Goal: Task Accomplishment & Management: Manage account settings

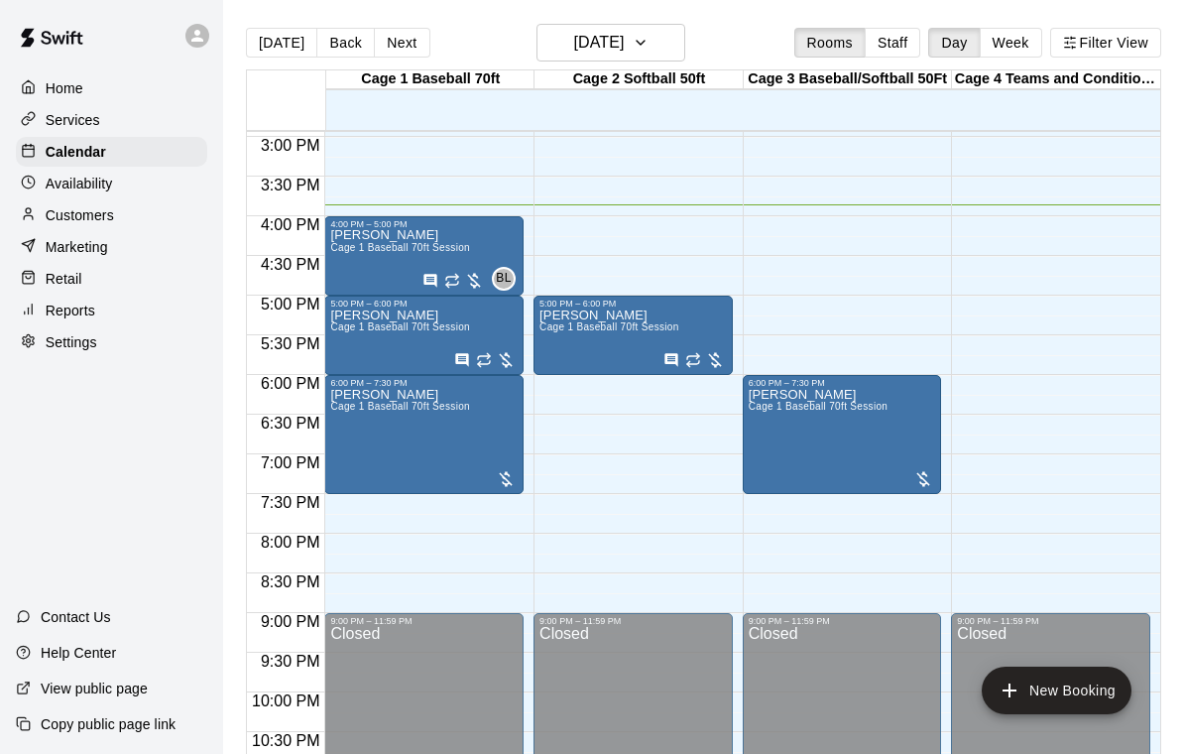
scroll to position [1184, 0]
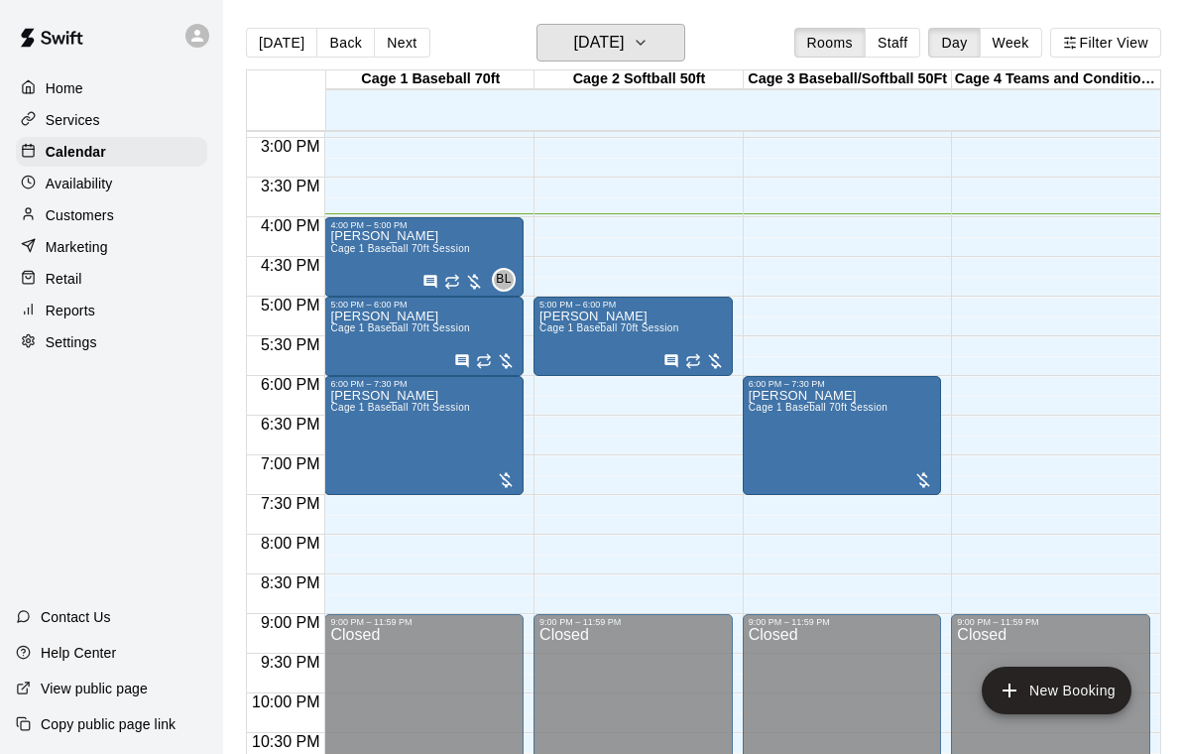
click at [675, 59] on button "[DATE]" at bounding box center [611, 43] width 149 height 38
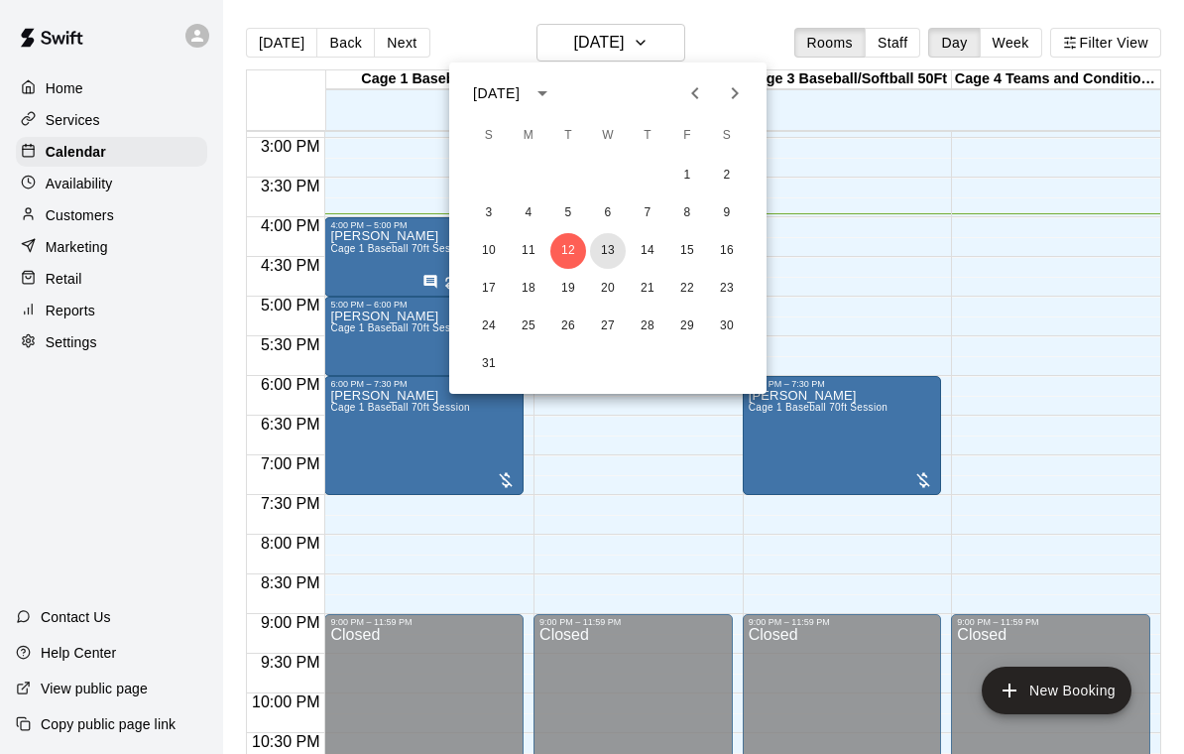
click at [619, 257] on button "13" at bounding box center [608, 251] width 36 height 36
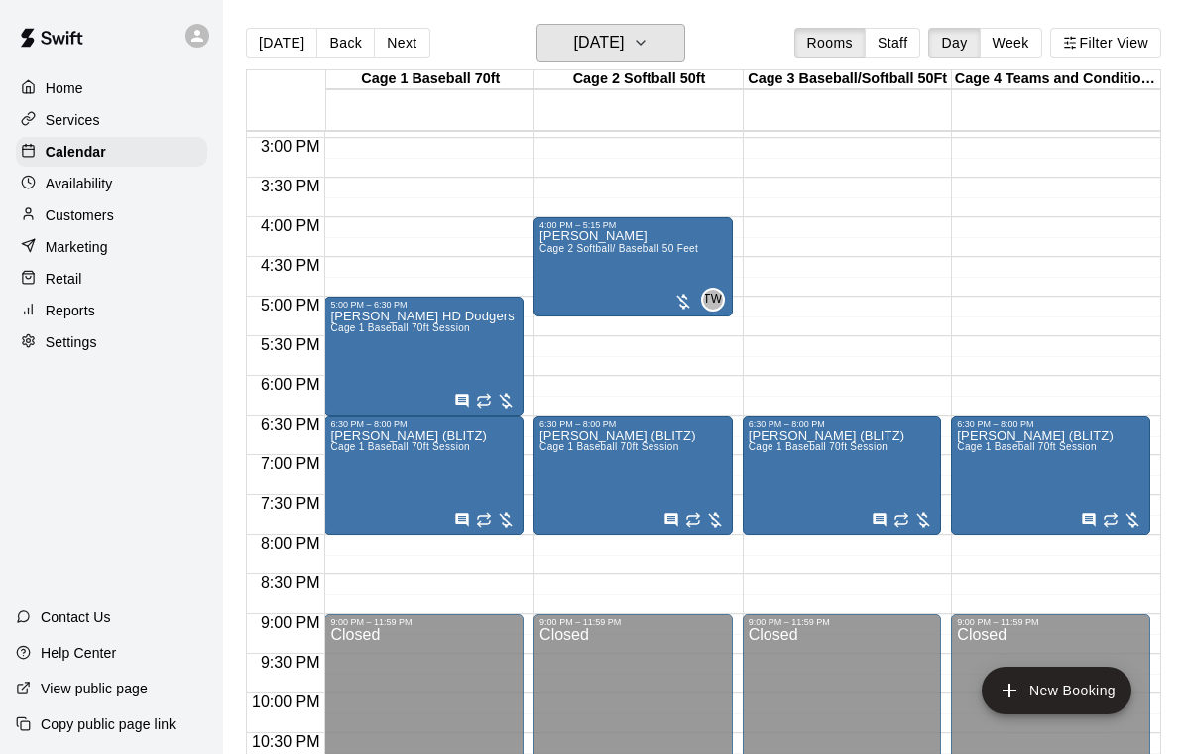
click at [685, 59] on button "[DATE]" at bounding box center [611, 43] width 149 height 38
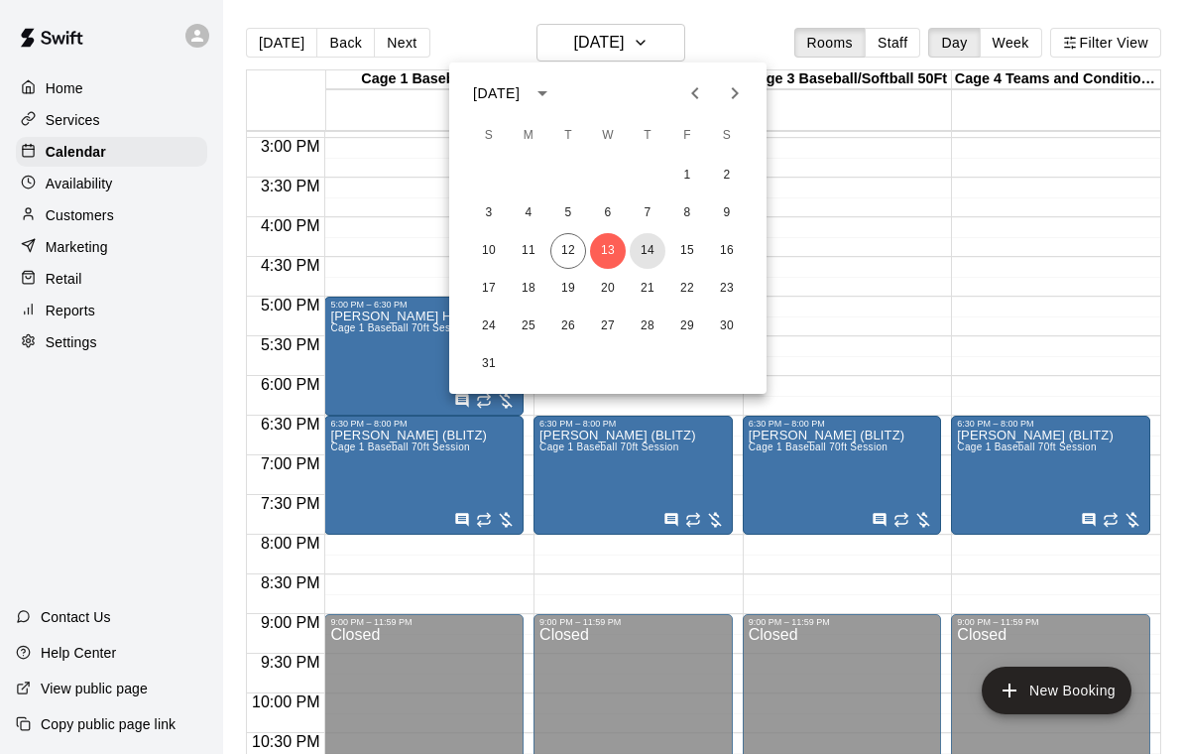
click at [639, 247] on button "14" at bounding box center [648, 251] width 36 height 36
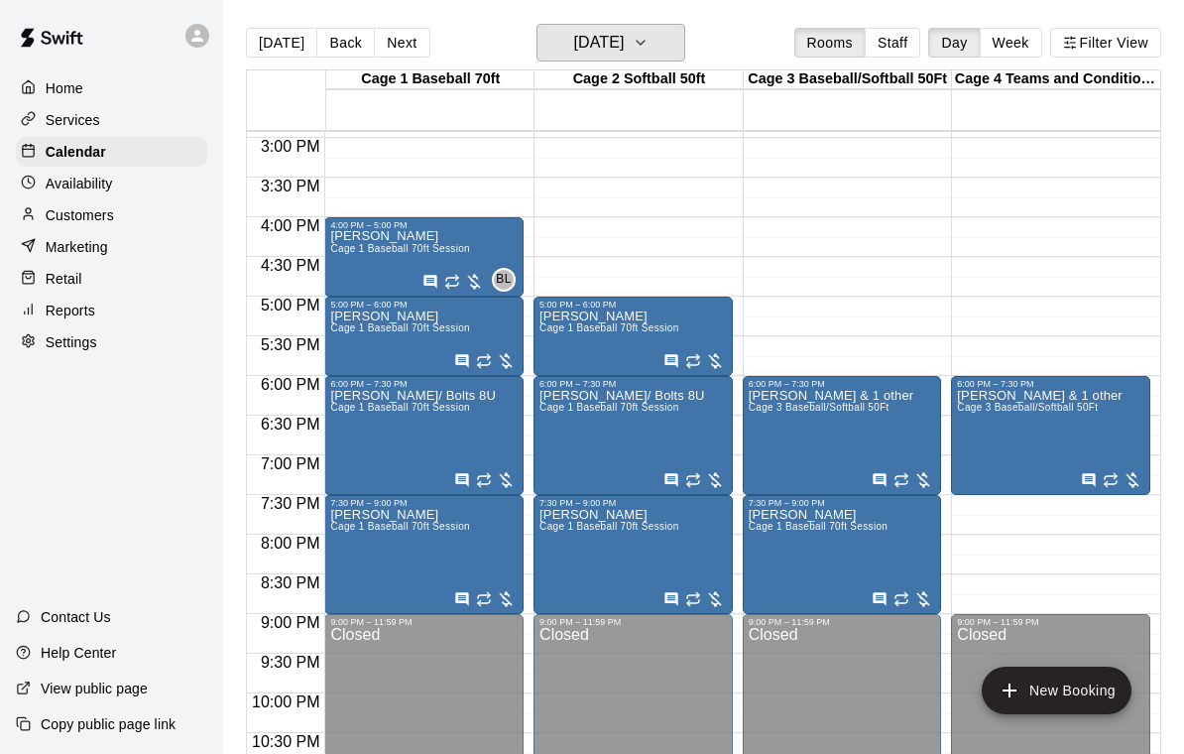
click at [649, 41] on icon "button" at bounding box center [641, 43] width 16 height 24
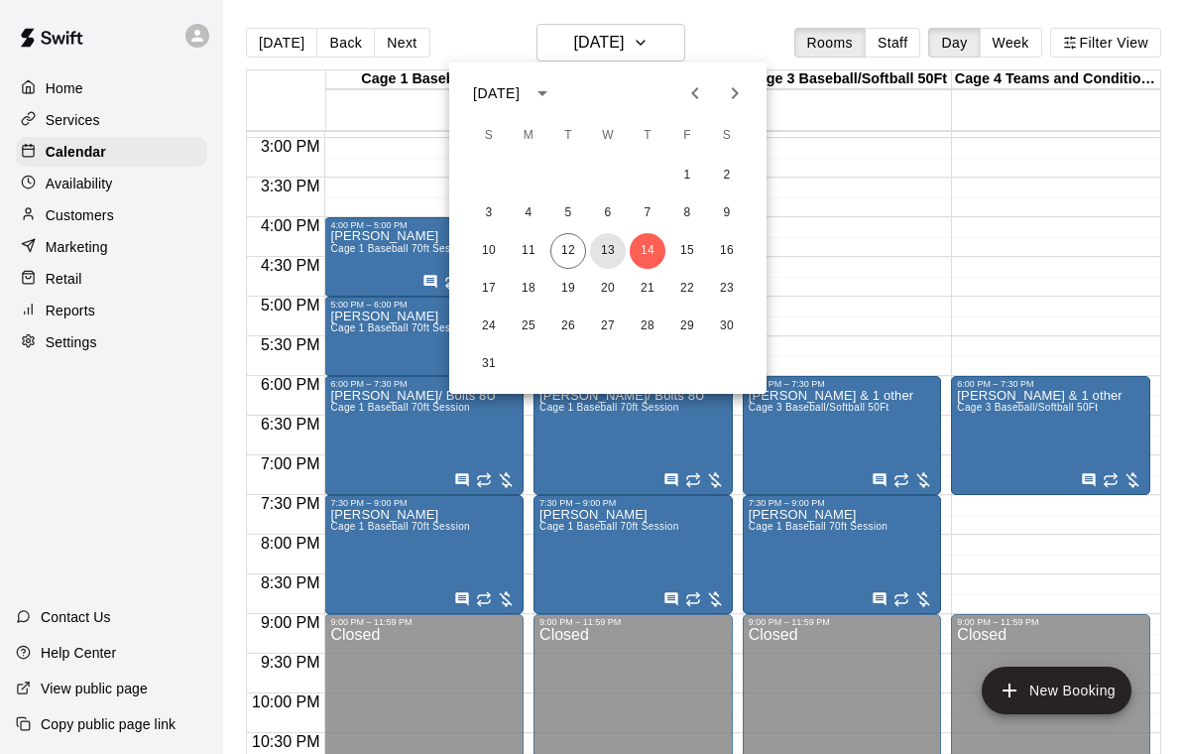
click at [601, 246] on button "13" at bounding box center [608, 251] width 36 height 36
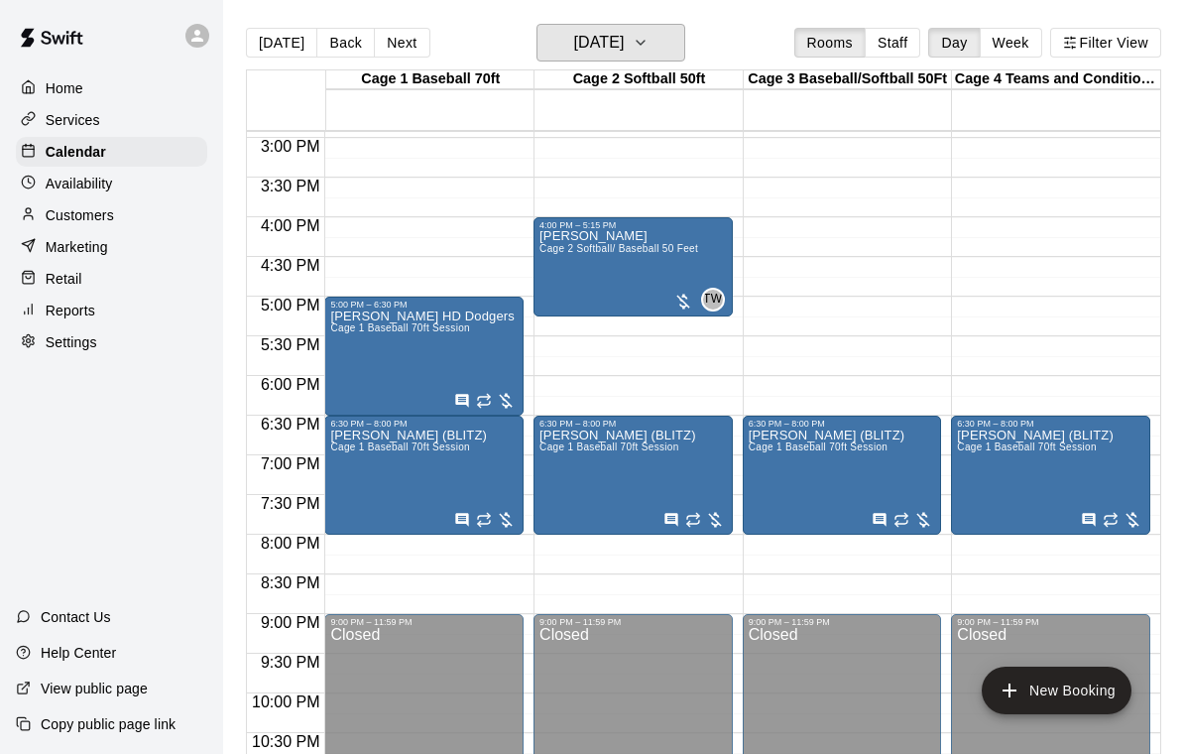
click at [649, 50] on icon "button" at bounding box center [641, 43] width 16 height 24
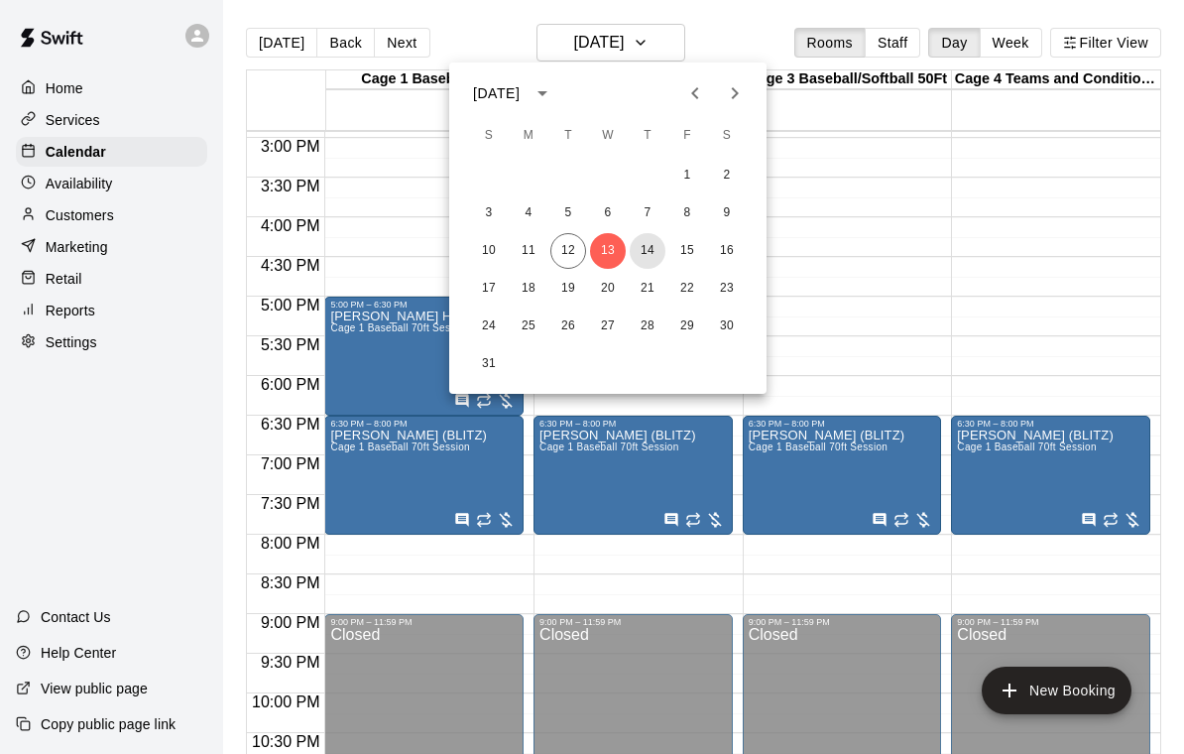
click at [654, 251] on button "14" at bounding box center [648, 251] width 36 height 36
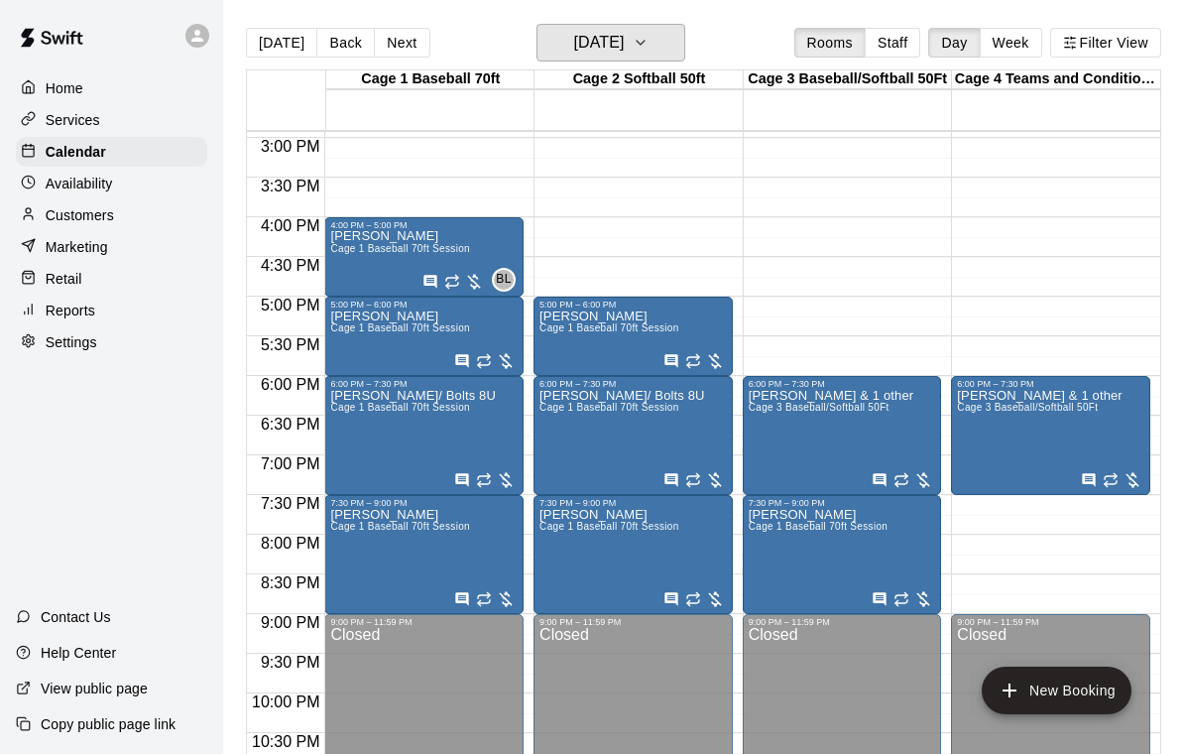
click at [682, 43] on button "[DATE]" at bounding box center [611, 43] width 149 height 38
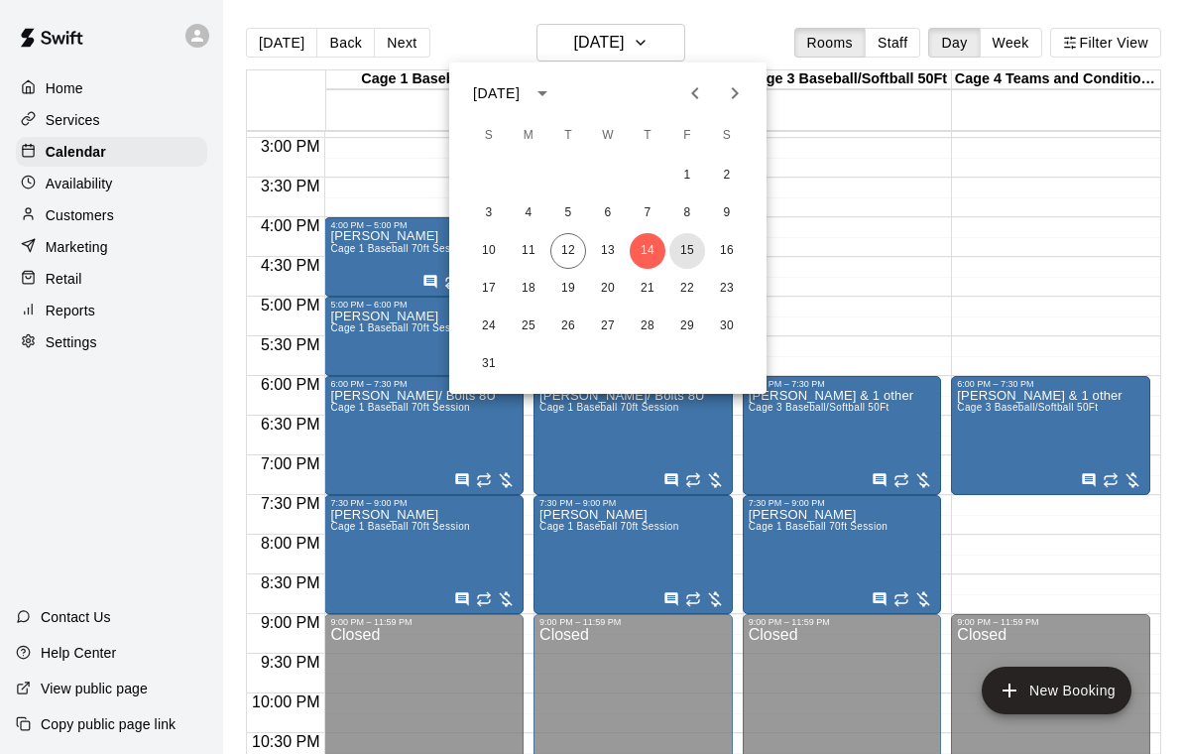
click at [702, 249] on button "15" at bounding box center [688, 251] width 36 height 36
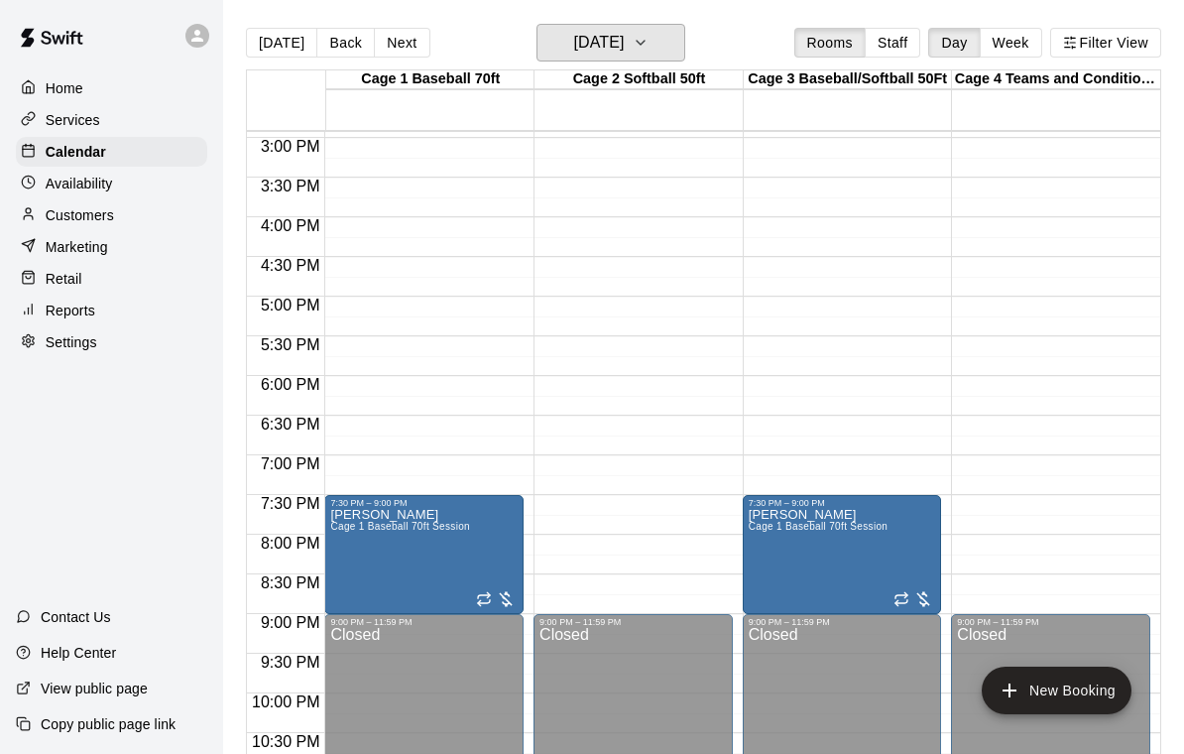
click at [649, 48] on icon "button" at bounding box center [641, 43] width 16 height 24
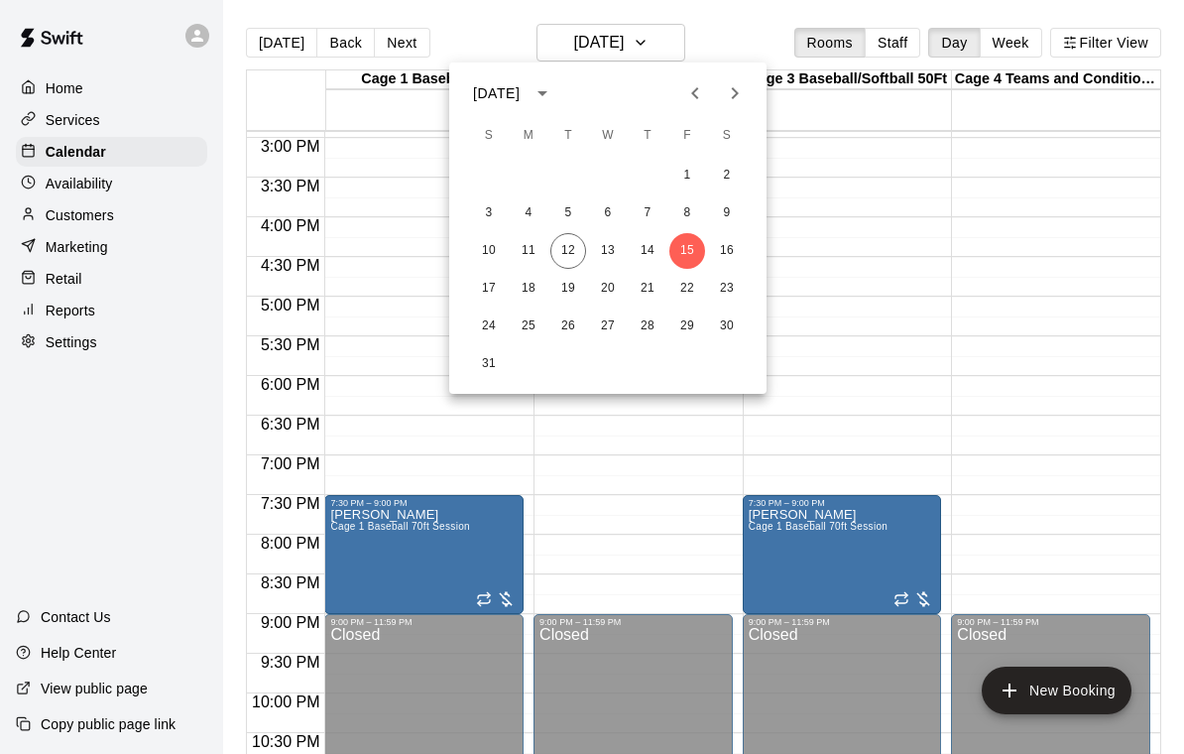
click at [941, 395] on div at bounding box center [592, 377] width 1184 height 754
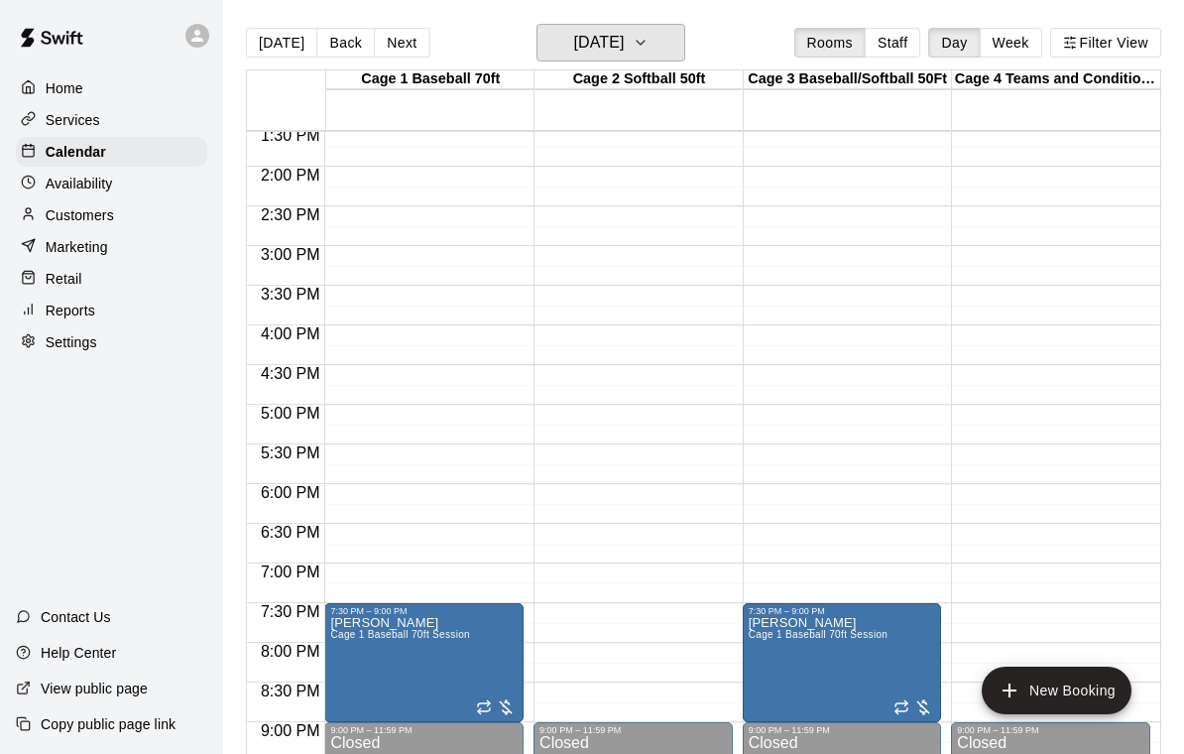
scroll to position [1077, 0]
click at [263, 46] on button "[DATE]" at bounding box center [281, 43] width 71 height 30
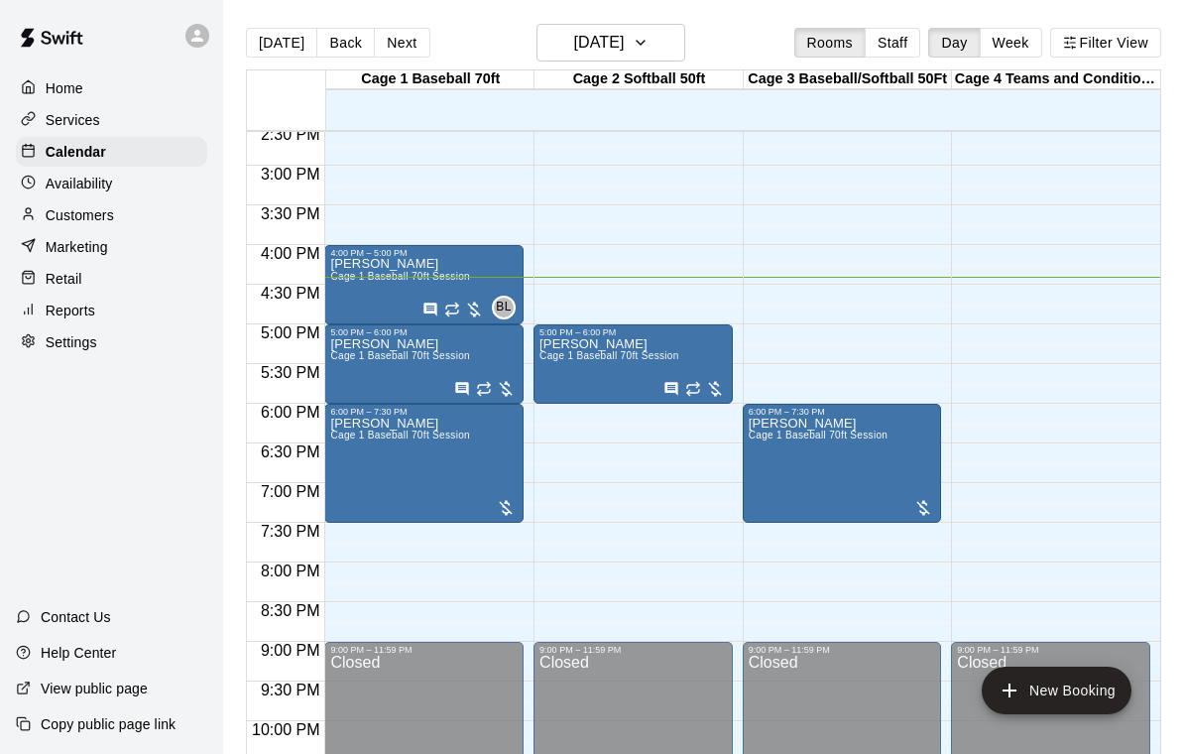
scroll to position [1178, 0]
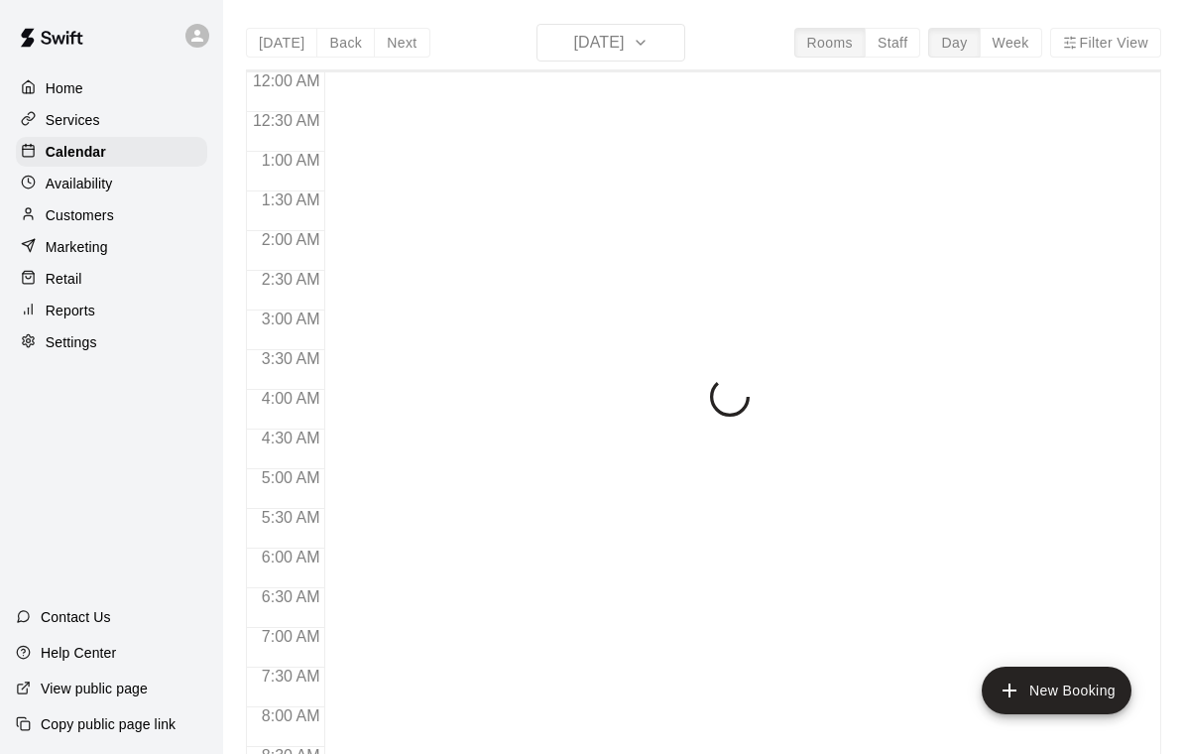
scroll to position [1170, 0]
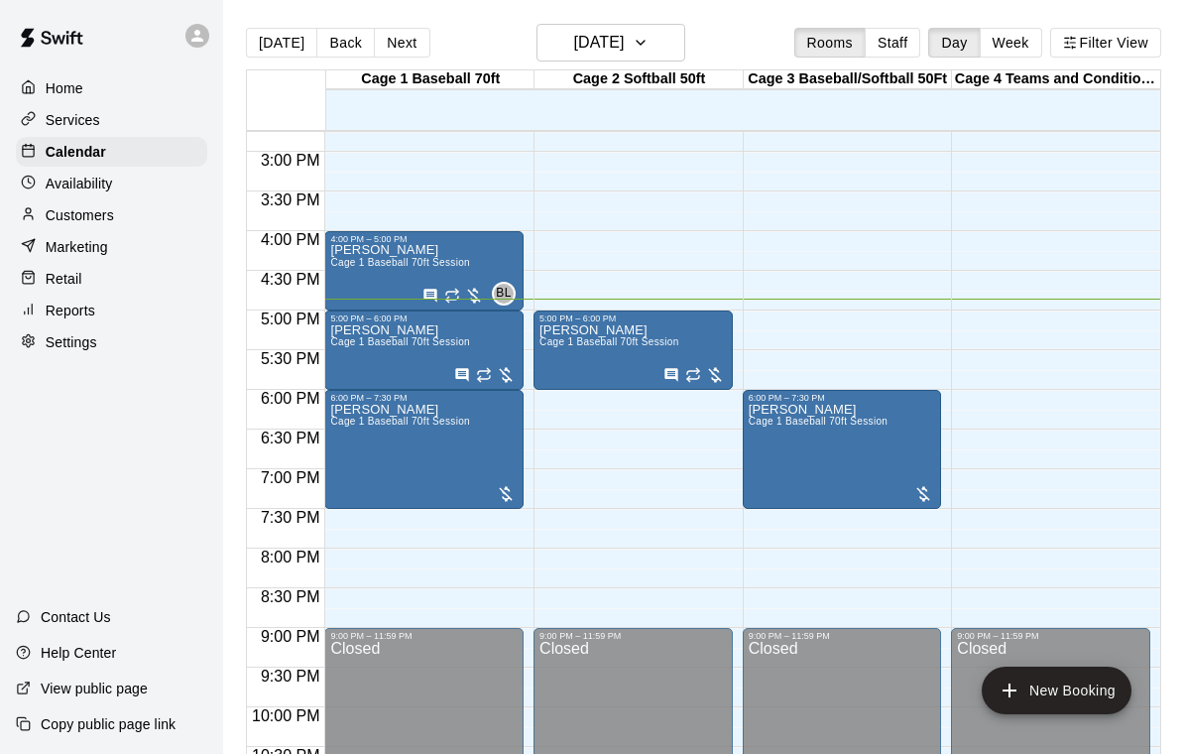
click at [389, 274] on div "Maria Ibarra Cage 1 Baseball 70ft Session" at bounding box center [400, 621] width 140 height 754
click at [353, 268] on icon "edit" at bounding box center [351, 267] width 18 height 18
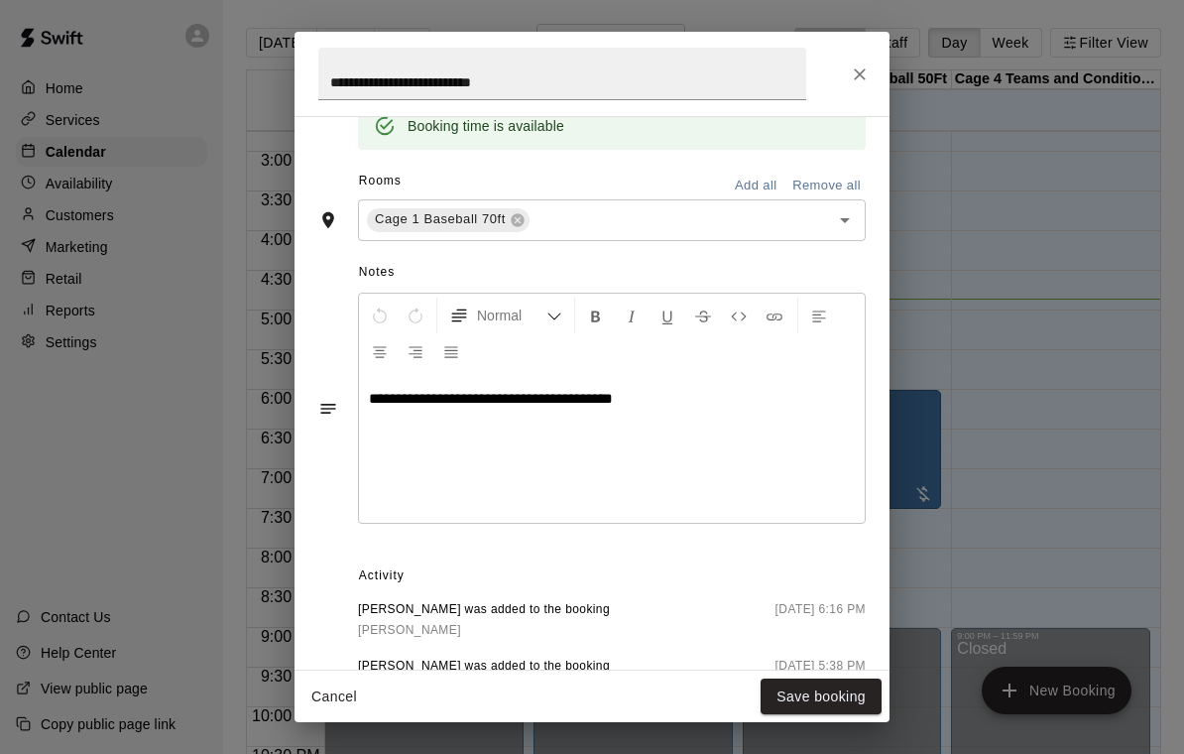
scroll to position [534, 0]
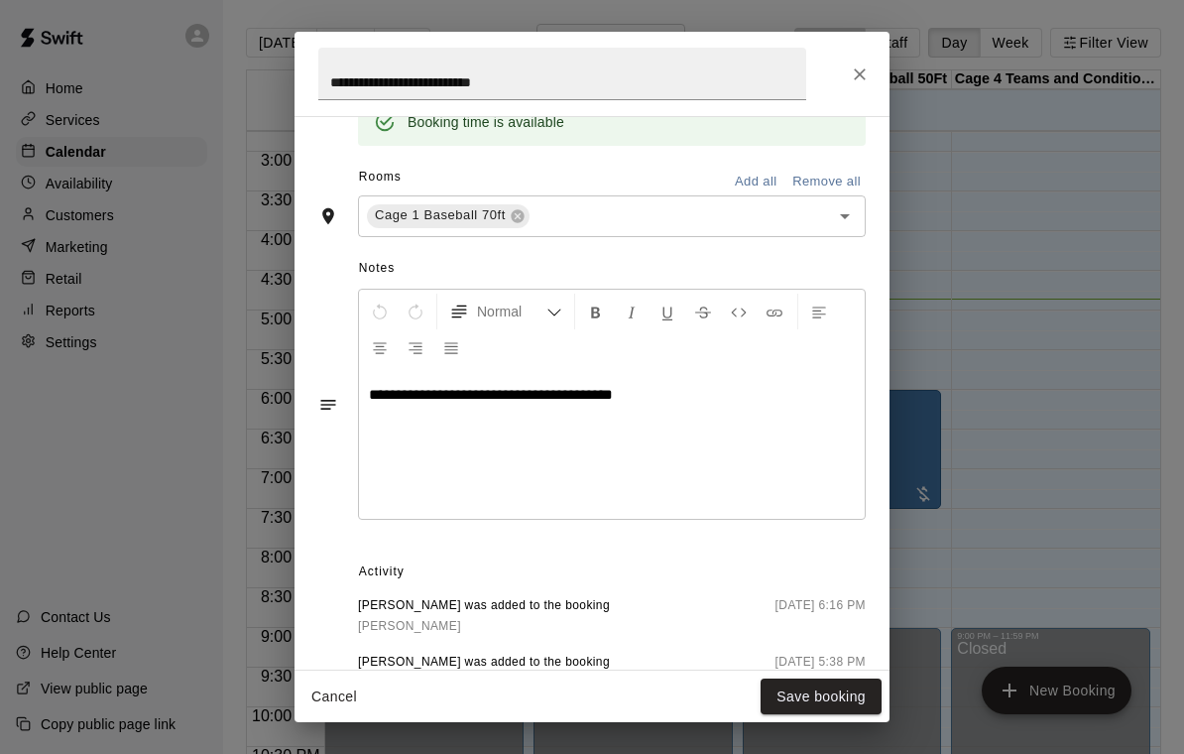
click at [1060, 528] on div "**********" at bounding box center [592, 377] width 1184 height 754
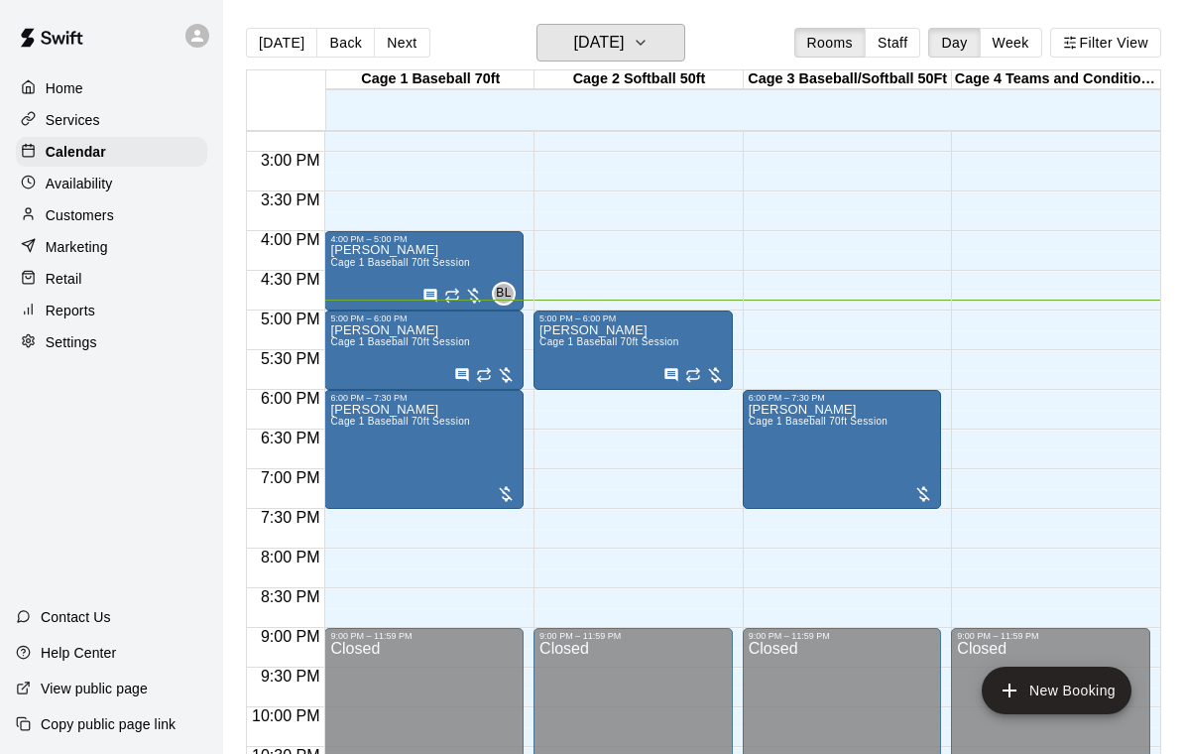
click at [624, 51] on h6 "[DATE]" at bounding box center [598, 43] width 51 height 28
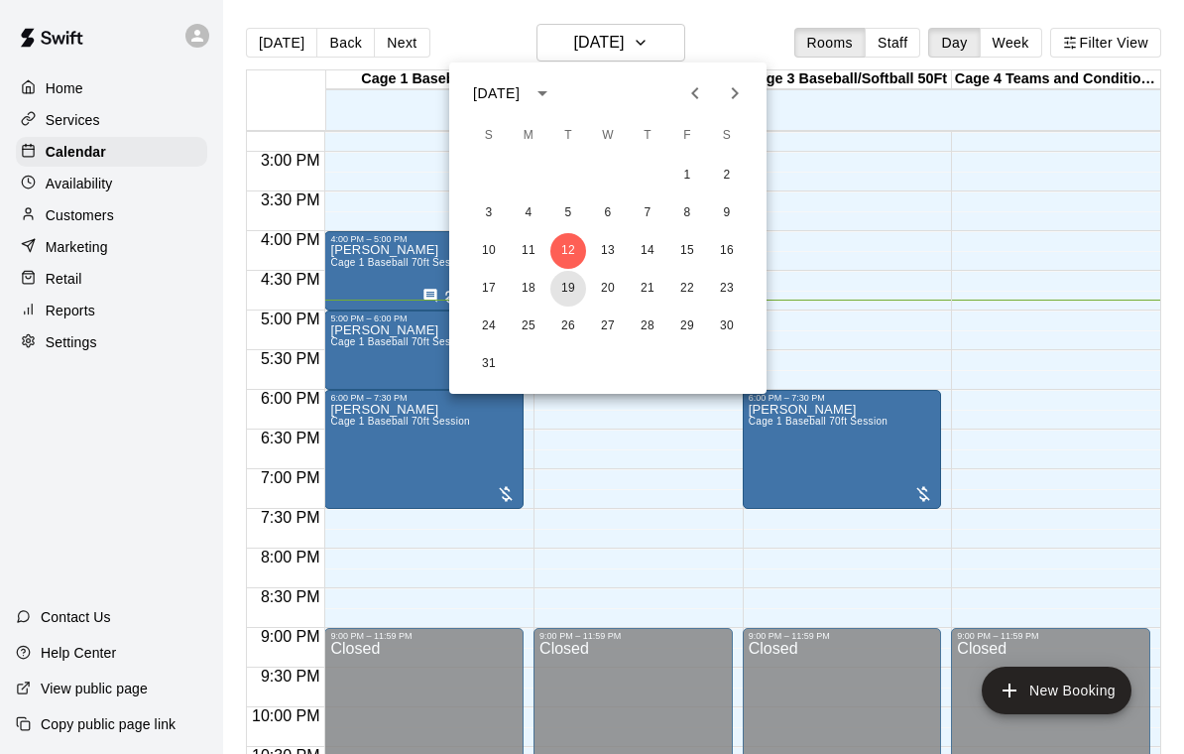
click at [569, 299] on button "19" at bounding box center [568, 289] width 36 height 36
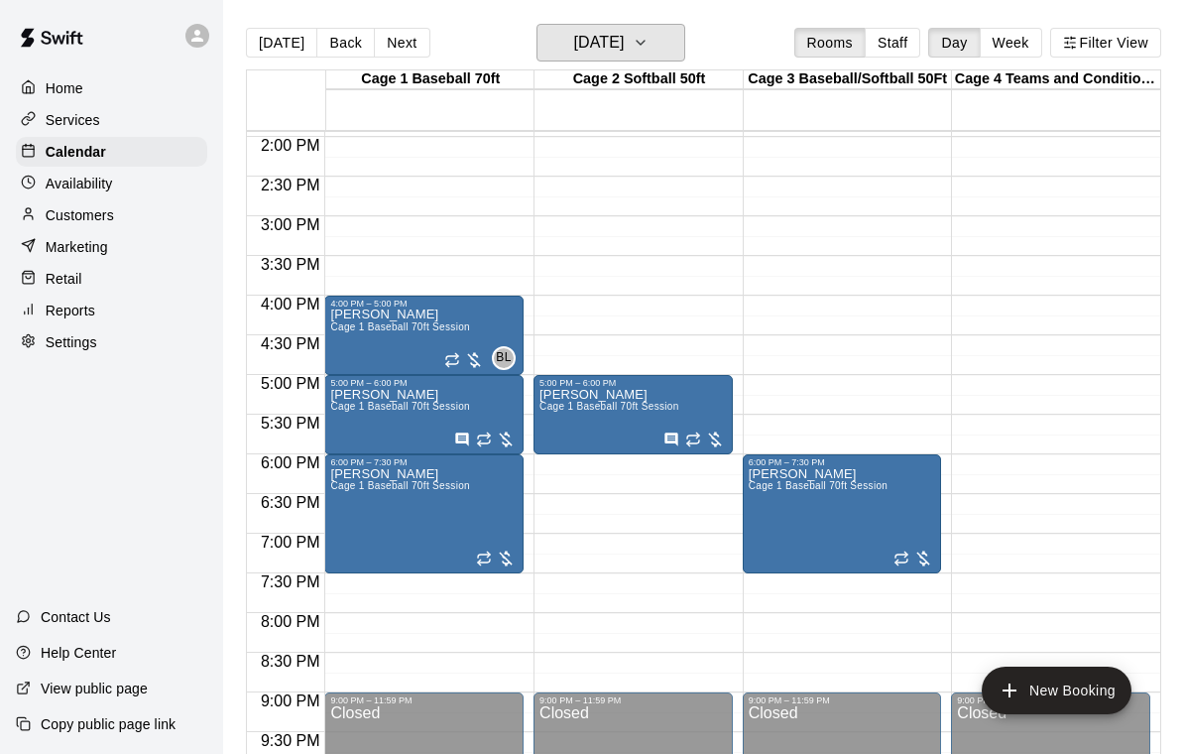
scroll to position [1081, 0]
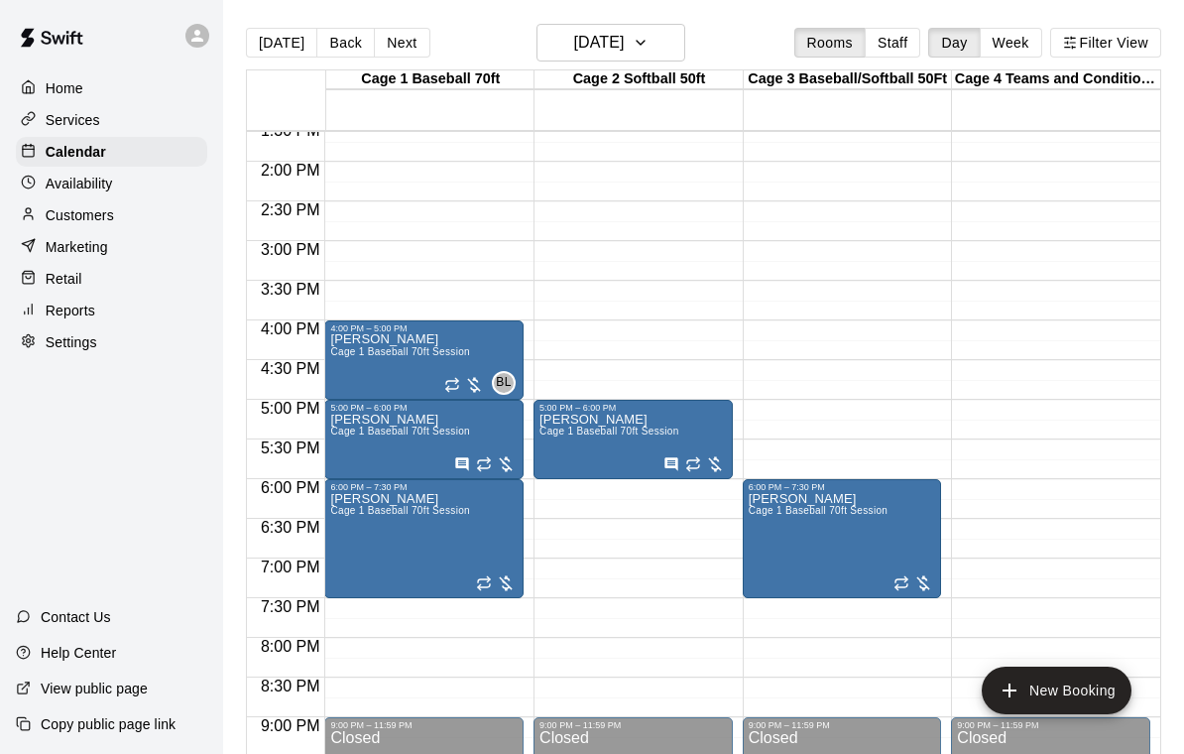
click at [619, 20] on main "Today Back Next Tuesday Aug 19 Rooms Staff Day Week Filter View Cage 1 Baseball…" at bounding box center [703, 393] width 961 height 786
click at [624, 50] on h6 "Tuesday Aug 19" at bounding box center [598, 43] width 51 height 28
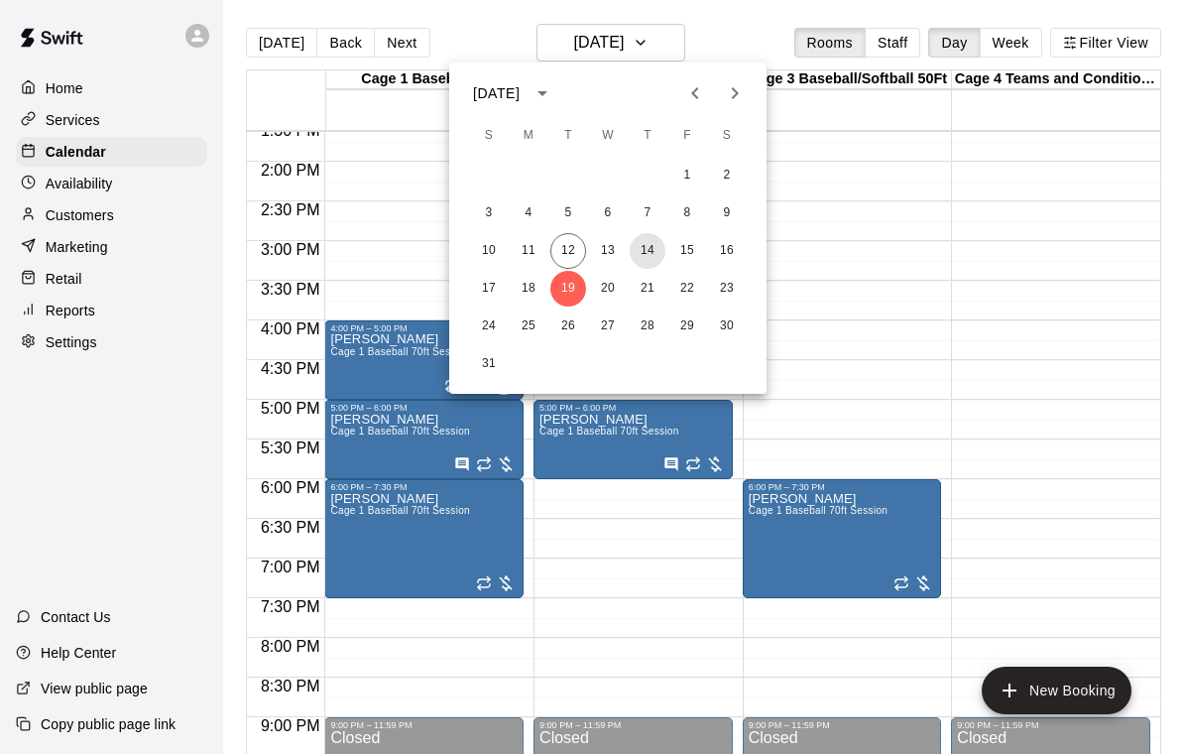
click at [639, 258] on button "14" at bounding box center [648, 251] width 36 height 36
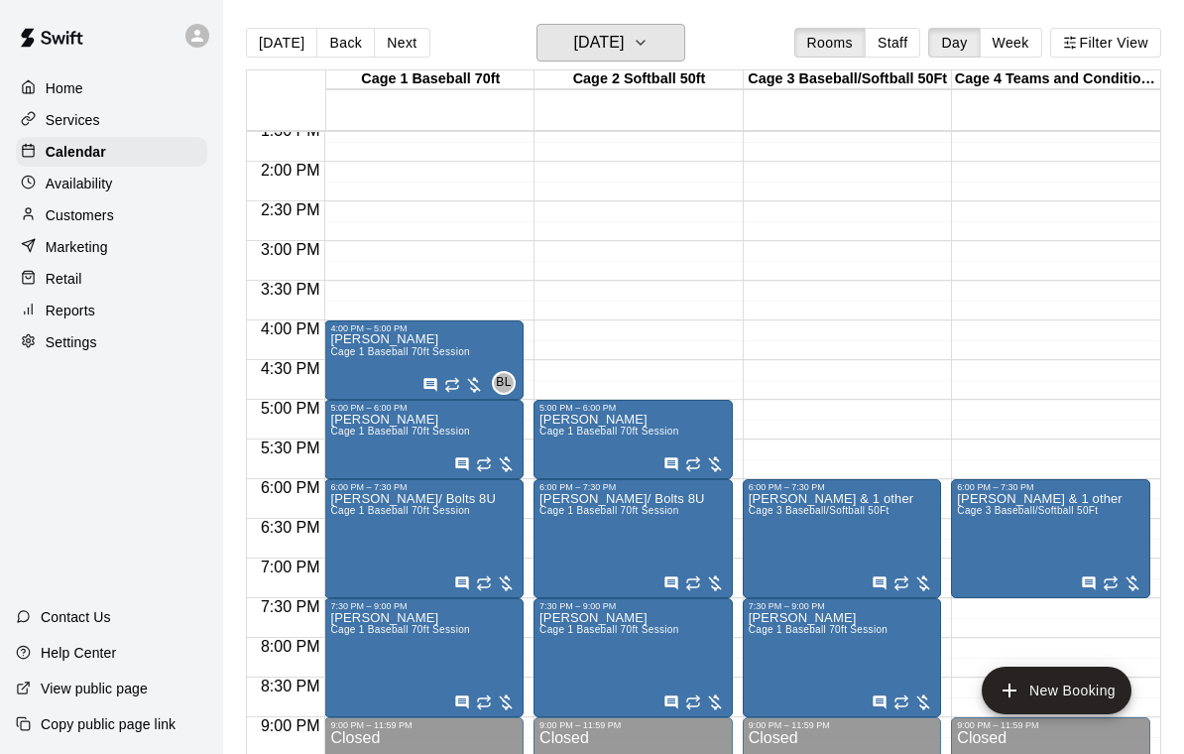
click at [624, 47] on h6 "[DATE]" at bounding box center [598, 43] width 51 height 28
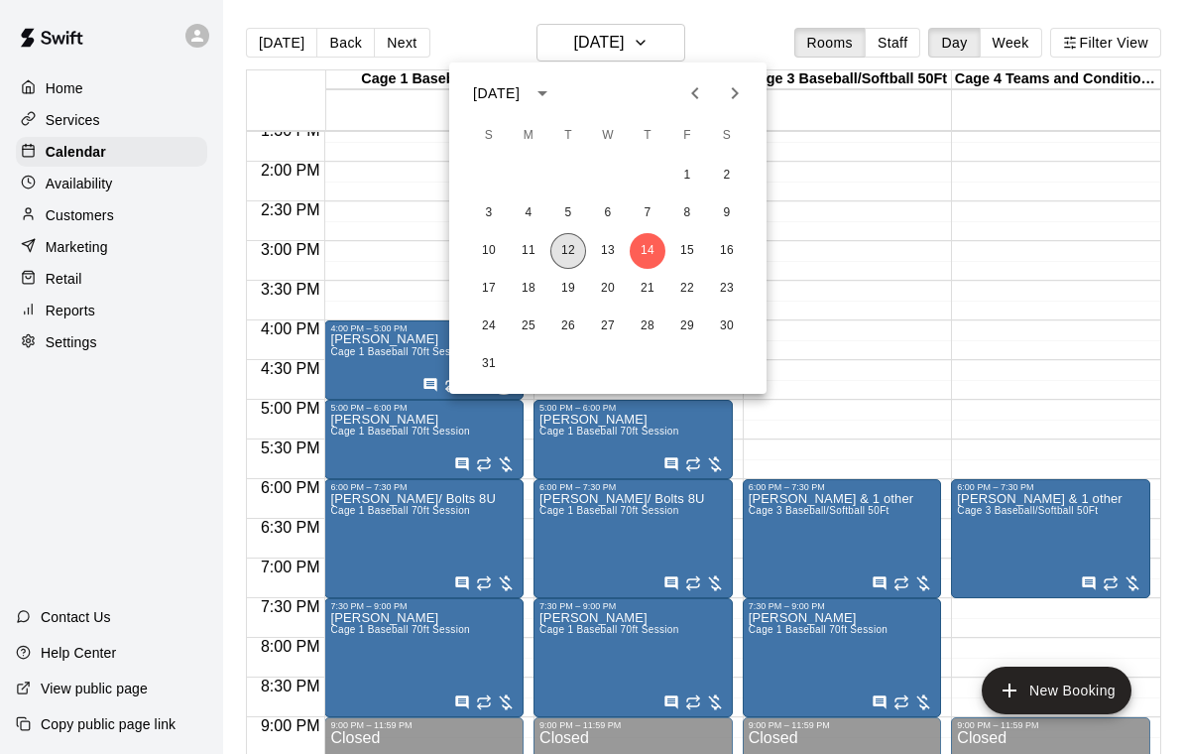
click at [566, 248] on button "12" at bounding box center [568, 251] width 36 height 36
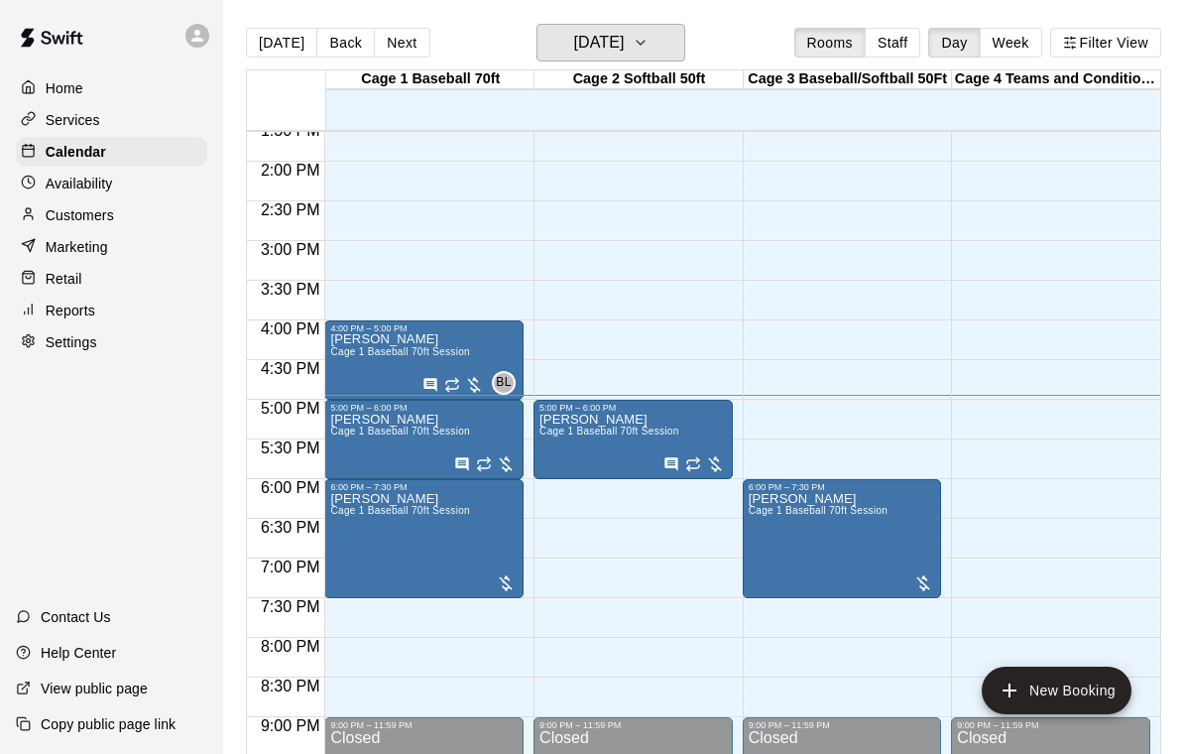
click at [624, 42] on h6 "[DATE]" at bounding box center [598, 43] width 51 height 28
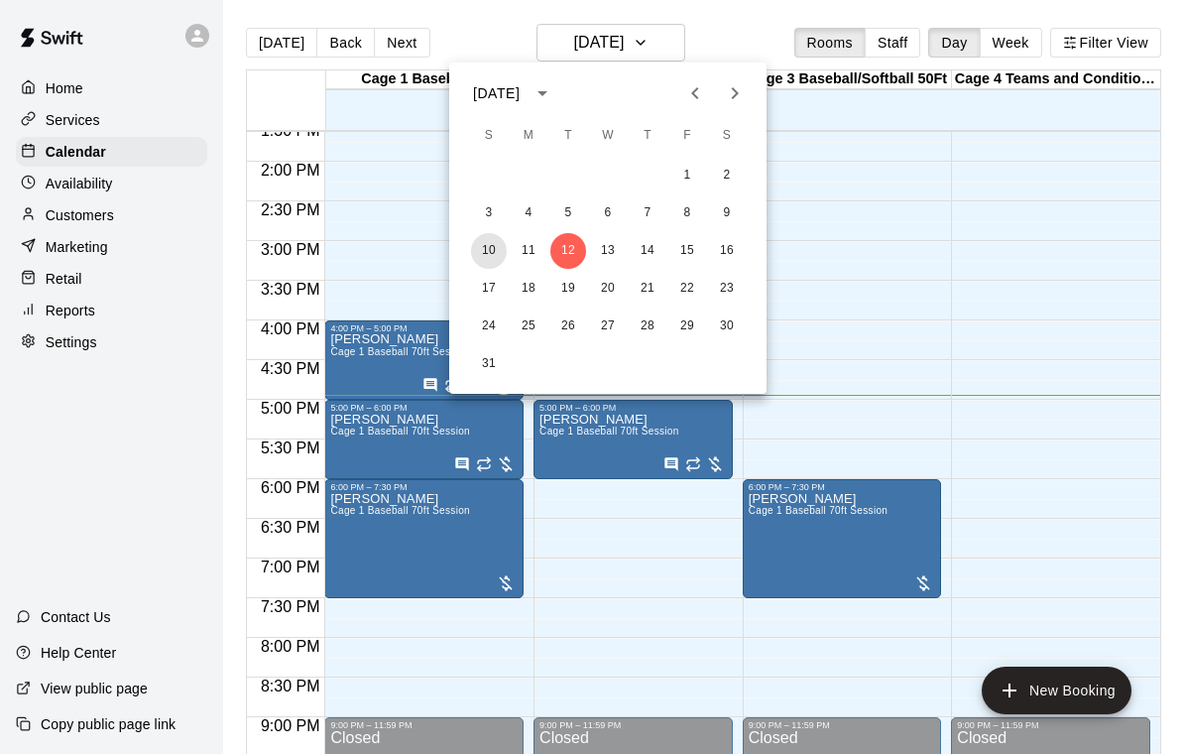
click at [491, 267] on button "10" at bounding box center [489, 251] width 36 height 36
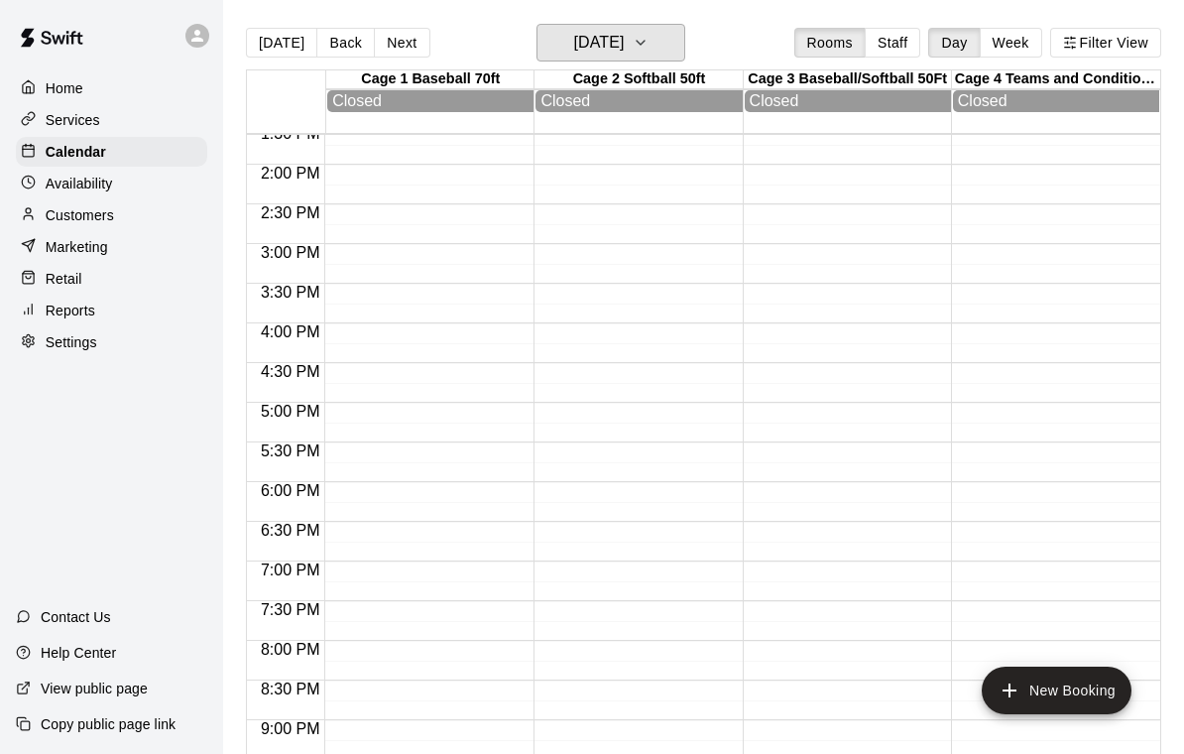
click at [616, 37] on h6 "Sunday Aug 10" at bounding box center [598, 43] width 51 height 28
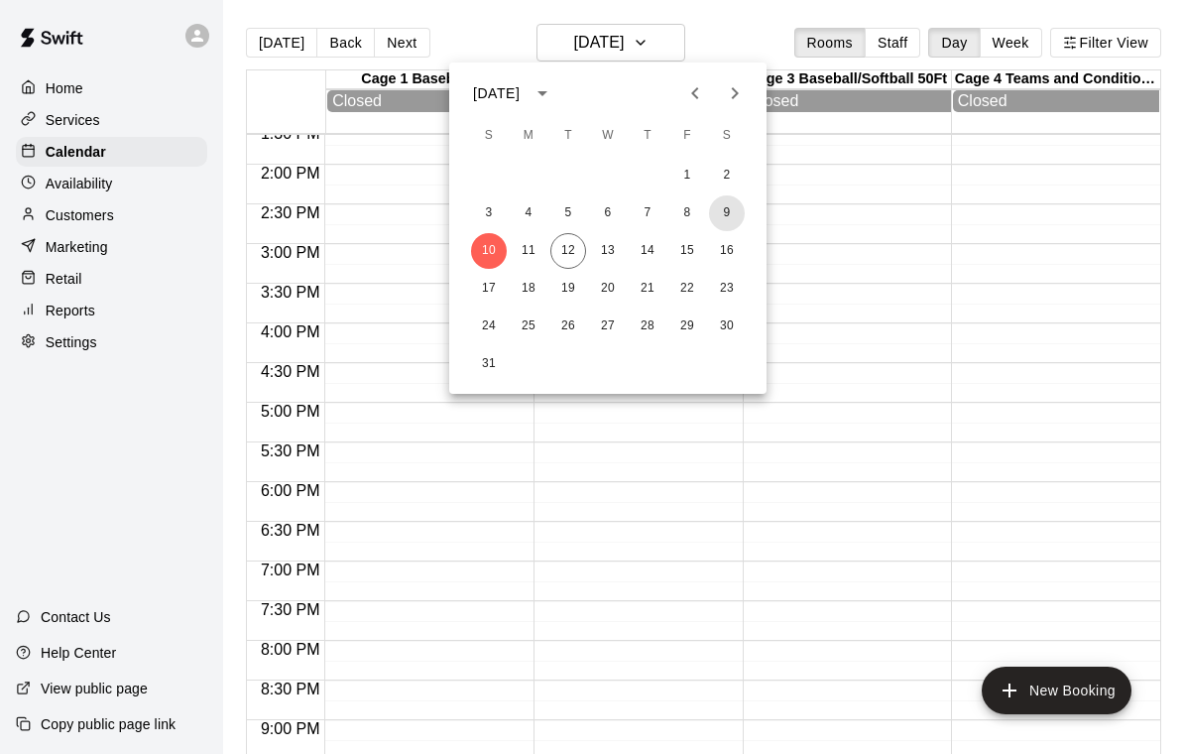
click at [721, 218] on button "9" at bounding box center [727, 213] width 36 height 36
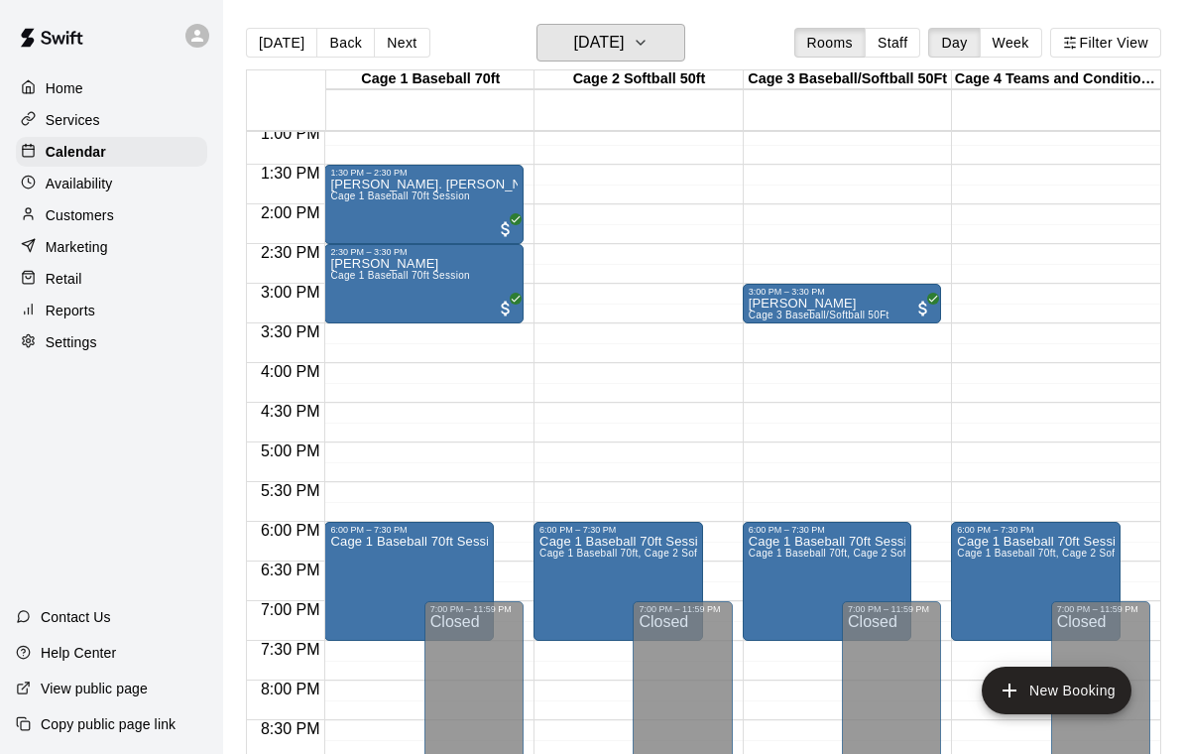
scroll to position [1034, 0]
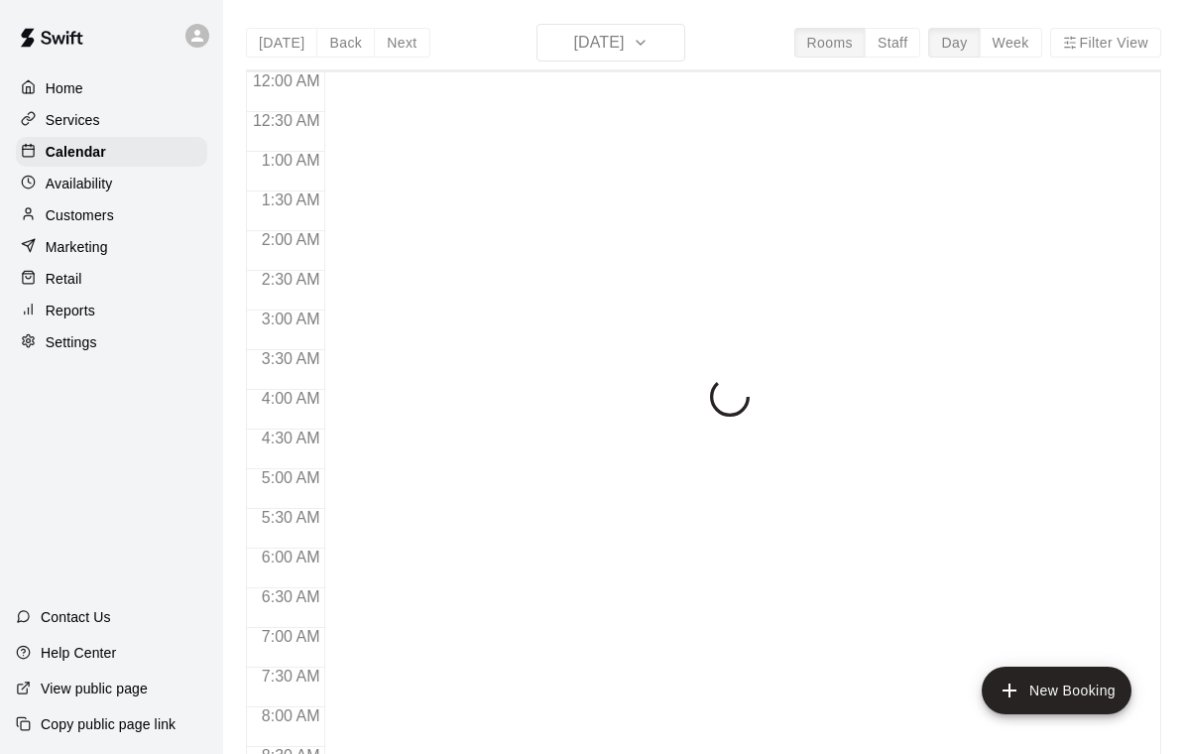
scroll to position [1170, 0]
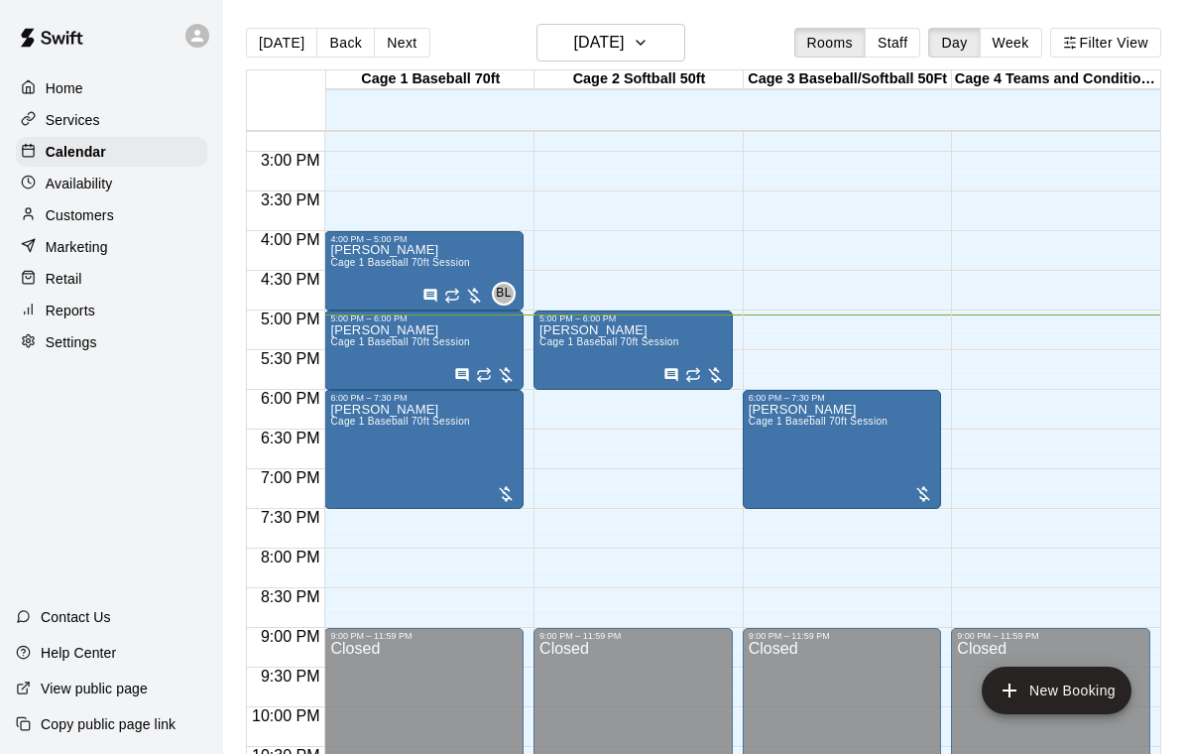
click at [369, 260] on span "Cage 1 Baseball 70ft Session" at bounding box center [400, 262] width 140 height 11
click at [338, 272] on button "edit" at bounding box center [351, 279] width 40 height 40
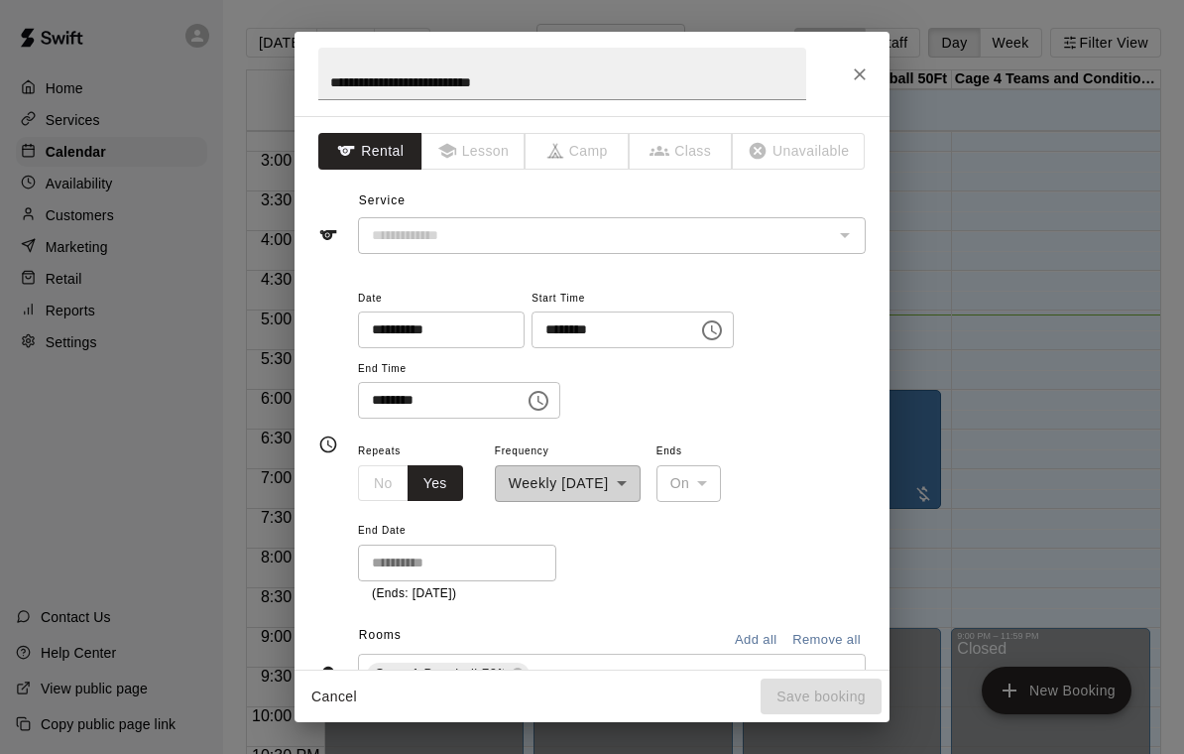
type input "**********"
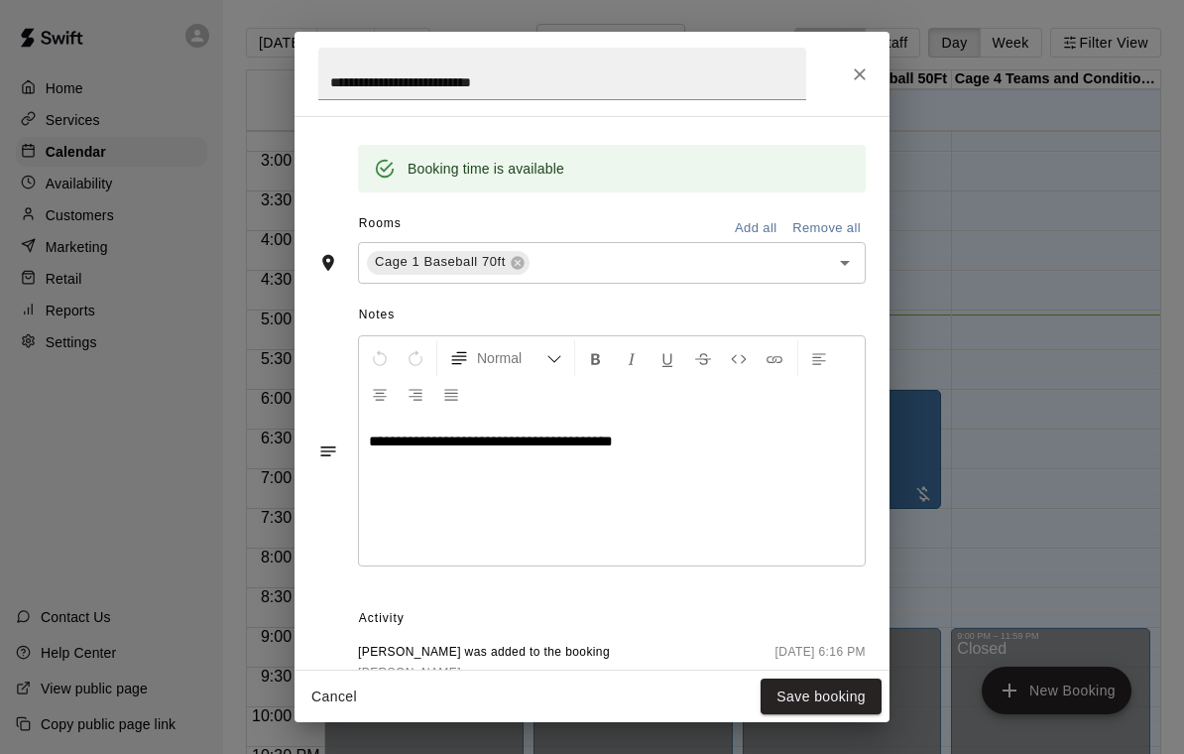
scroll to position [489, 0]
click at [1095, 486] on div "**********" at bounding box center [592, 377] width 1184 height 754
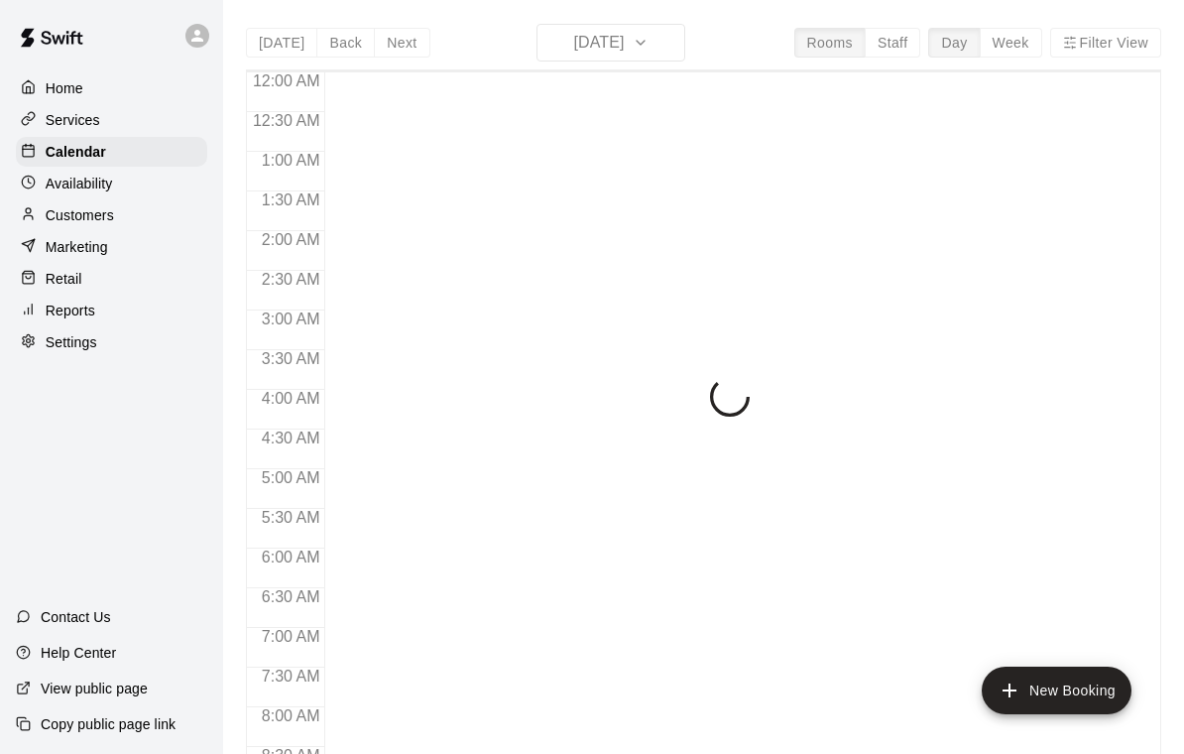
scroll to position [1170, 0]
